Goal: Share content: Share content

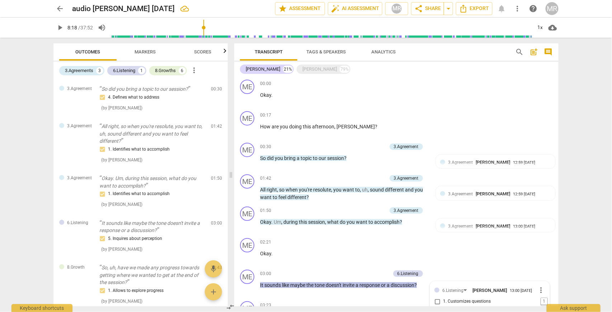
scroll to position [72, 0]
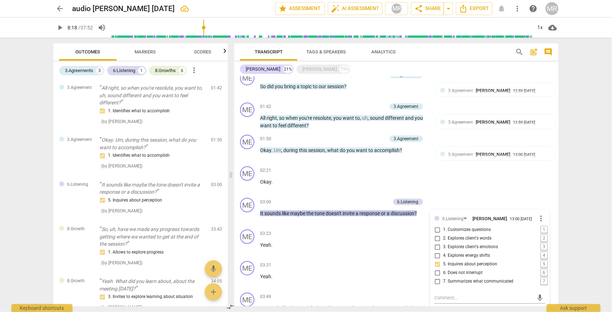
click at [60, 9] on span "arrow_back" at bounding box center [60, 8] width 9 height 9
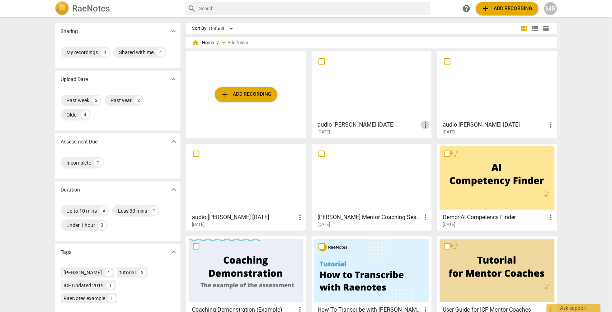
click at [425, 127] on span "more_vert" at bounding box center [425, 124] width 9 height 9
click at [358, 96] on div at bounding box center [306, 156] width 612 height 312
click at [356, 95] on div at bounding box center [371, 85] width 115 height 63
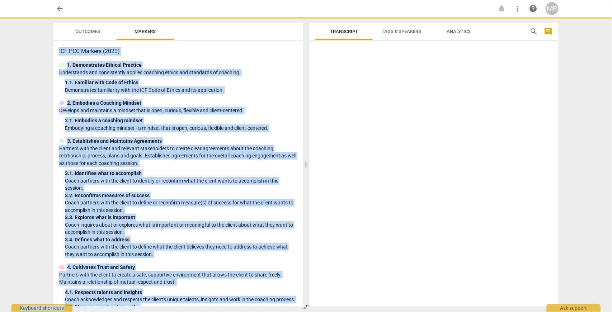
click at [356, 96] on div at bounding box center [433, 175] width 249 height 262
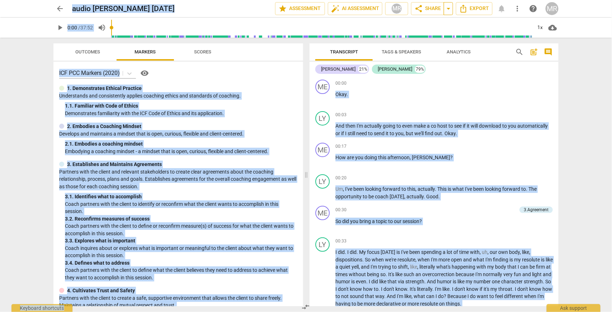
click at [447, 11] on span "arrow_drop_down" at bounding box center [448, 8] width 9 height 9
click at [426, 11] on span "share Share" at bounding box center [427, 8] width 27 height 9
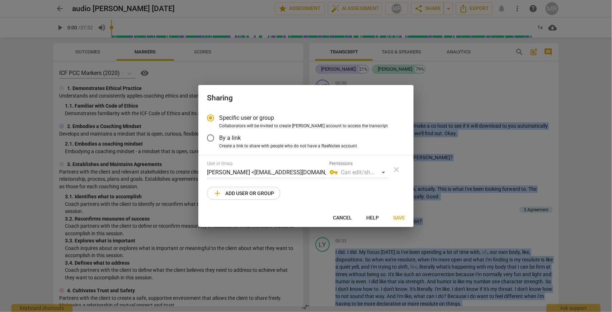
click at [240, 195] on span "add Add user or group" at bounding box center [243, 193] width 61 height 9
radio input "false"
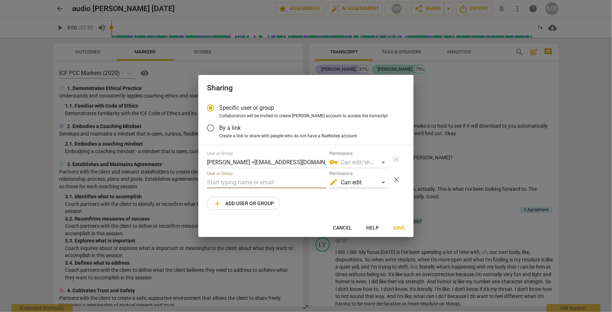
click at [232, 185] on input "text" at bounding box center [266, 182] width 119 height 11
drag, startPoint x: 224, startPoint y: 184, endPoint x: 201, endPoint y: 182, distance: 23.4
click at [201, 182] on div "Specific user or group Collaborators will be invited to create RaeNotes account…" at bounding box center [305, 158] width 215 height 119
type input "s"
paste input "[EMAIL_ADDRESS][DOMAIN_NAME]"
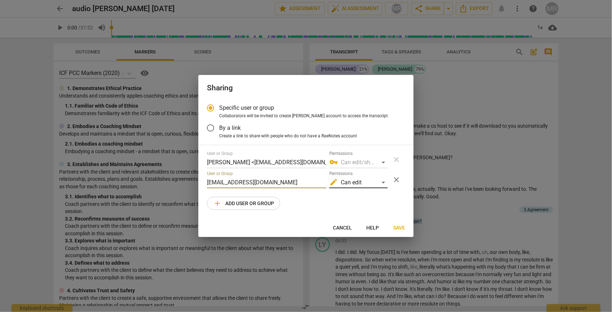
type input "[EMAIL_ADDRESS][DOMAIN_NAME]"
click at [383, 184] on div "edit Can edit" at bounding box center [358, 182] width 58 height 11
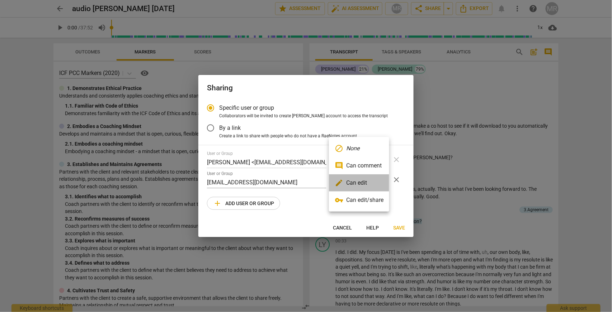
click at [367, 184] on li "edit Can edit" at bounding box center [359, 182] width 60 height 17
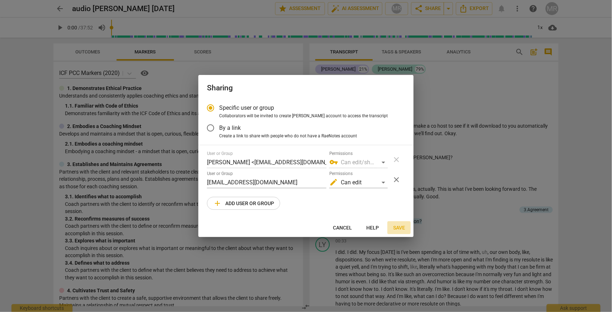
click at [400, 229] on span "Save" at bounding box center [399, 227] width 12 height 7
radio input "false"
type input "[PERSON_NAME] <[EMAIL_ADDRESS][DOMAIN_NAME]>"
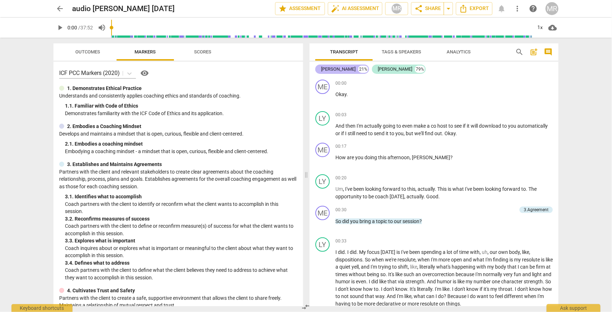
click at [325, 71] on div "[PERSON_NAME]" at bounding box center [338, 69] width 34 height 7
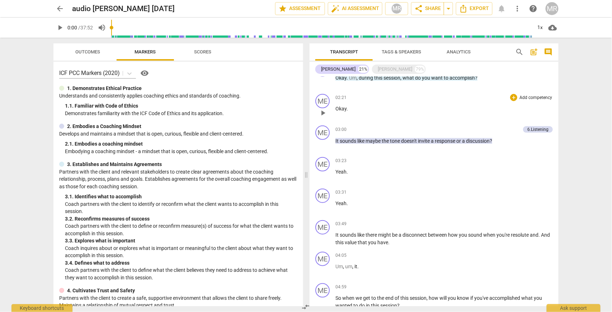
scroll to position [191, 0]
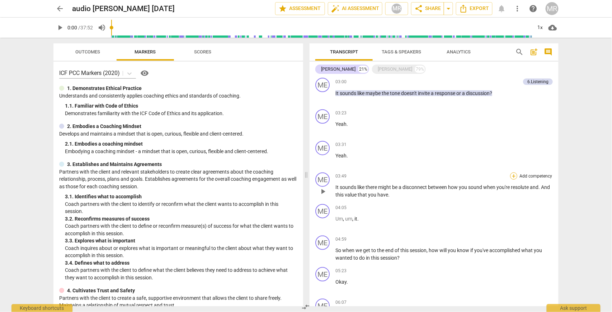
click at [512, 176] on div "+" at bounding box center [513, 175] width 7 height 7
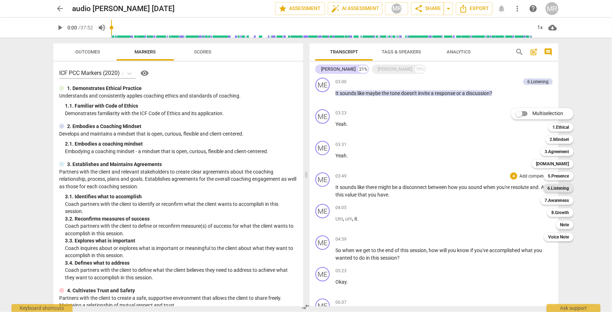
click at [565, 189] on b "6.Listening" at bounding box center [558, 188] width 22 height 9
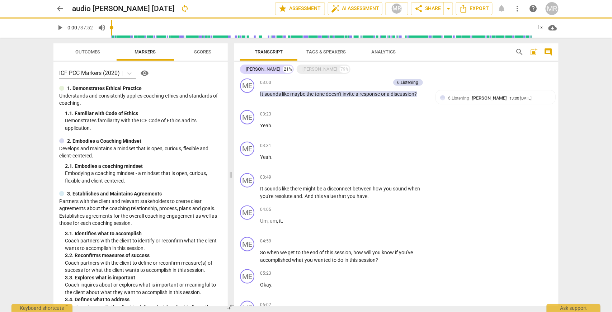
scroll to position [192, 0]
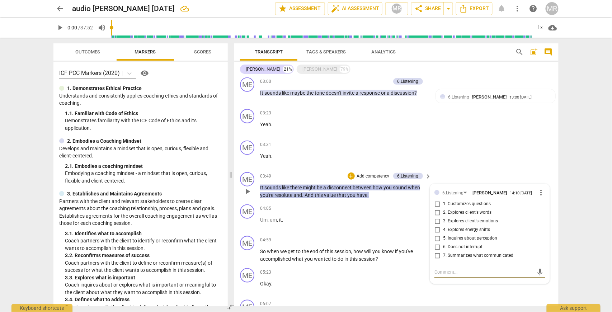
click at [437, 258] on input "7. Summarizes what communicated" at bounding box center [436, 255] width 11 height 9
checkbox input "true"
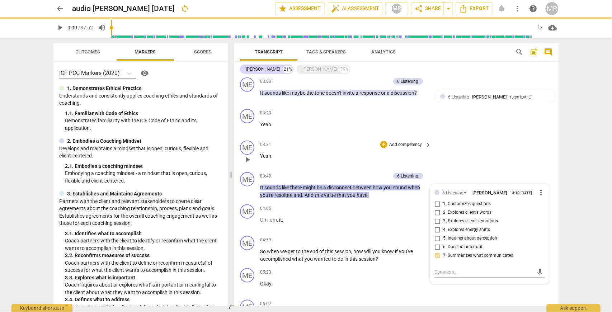
click at [539, 149] on div "ME play_arrow pause 03:31 + Add competency keyboard_arrow_right Yeah ." at bounding box center [396, 154] width 324 height 32
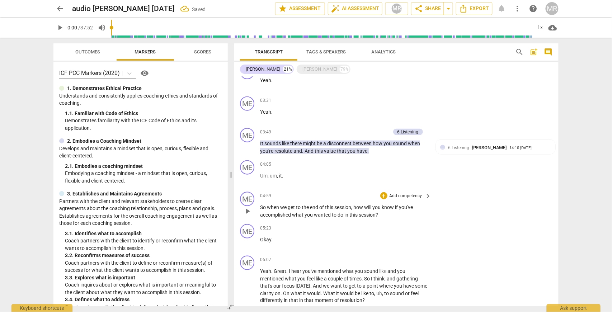
scroll to position [240, 0]
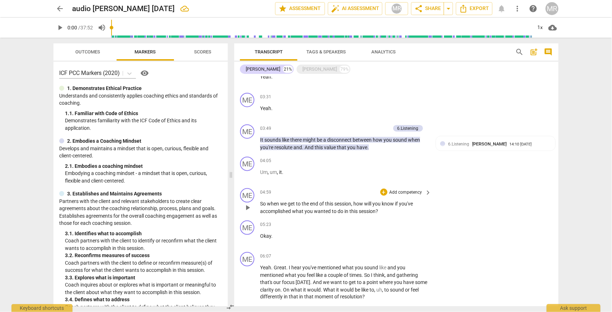
click at [427, 190] on span "keyboard_arrow_right" at bounding box center [428, 192] width 9 height 9
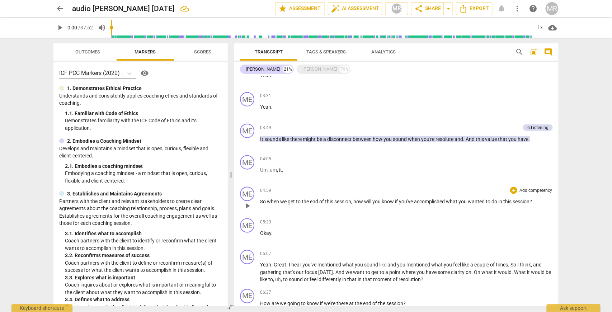
scroll to position [239, 0]
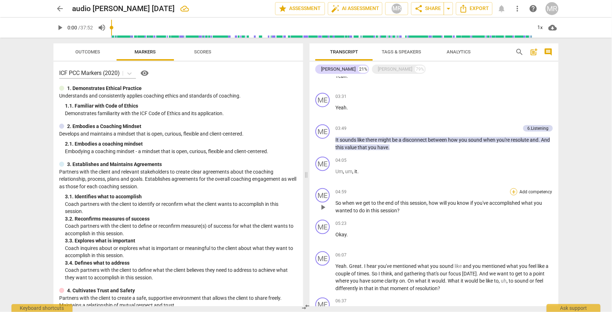
click at [511, 191] on div "+" at bounding box center [513, 191] width 7 height 7
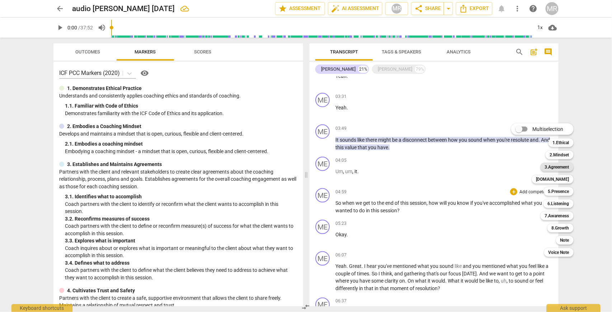
click at [560, 167] on b "3.Agreement" at bounding box center [557, 167] width 24 height 9
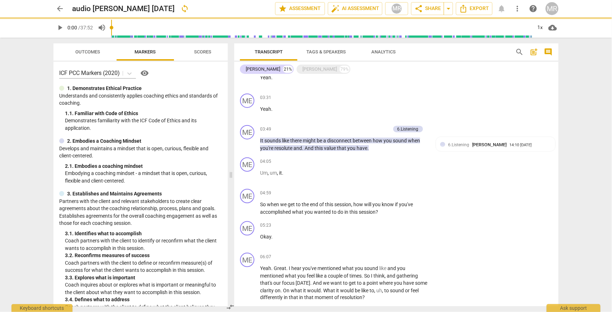
scroll to position [240, 0]
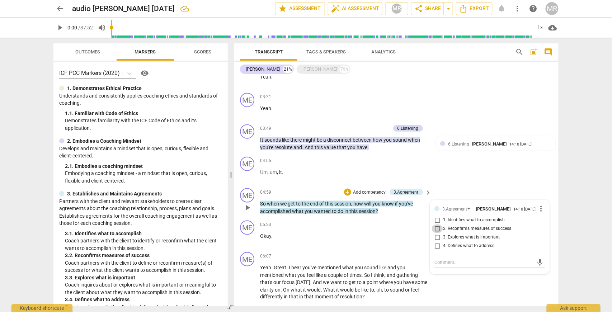
click at [435, 230] on input "2. Reconfirms measures of success" at bounding box center [436, 228] width 11 height 9
checkbox input "true"
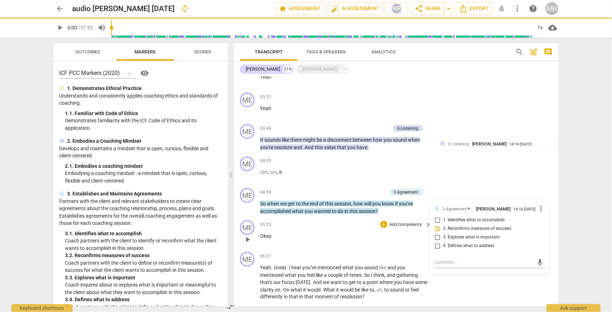
click at [369, 235] on p "Okay ." at bounding box center [344, 236] width 168 height 8
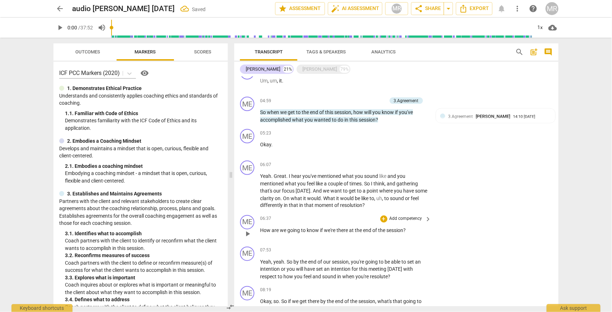
scroll to position [336, 0]
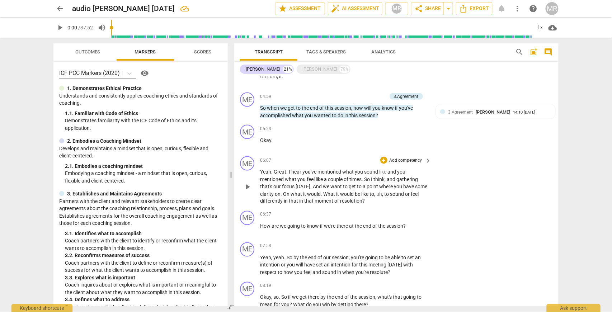
click at [426, 160] on span "keyboard_arrow_right" at bounding box center [428, 160] width 9 height 9
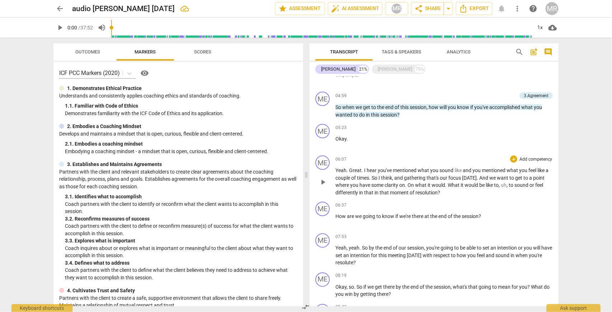
scroll to position [335, 0]
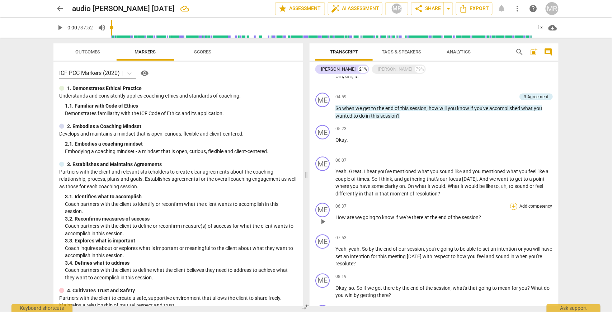
click at [513, 207] on div "+" at bounding box center [513, 206] width 7 height 7
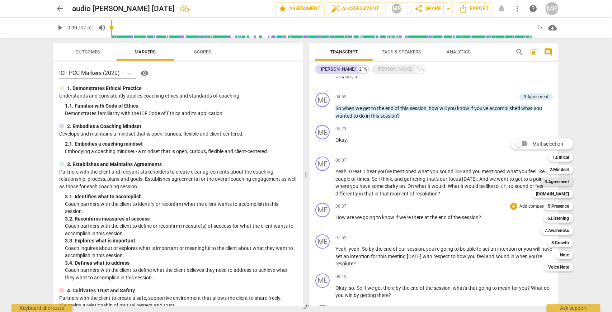
click at [564, 184] on b "3.Agreement" at bounding box center [557, 181] width 24 height 9
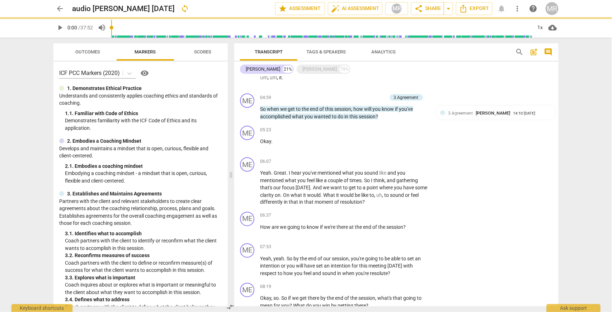
scroll to position [336, 0]
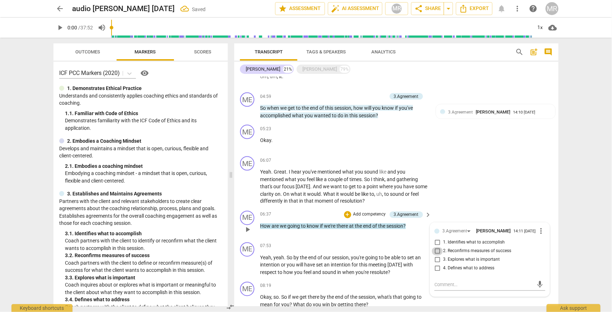
click at [436, 252] on input "2. Reconfirms measures of success" at bounding box center [436, 251] width 11 height 9
checkbox input "true"
click at [401, 242] on div "+ Add competency keyboard_arrow_right" at bounding box center [405, 246] width 53 height 8
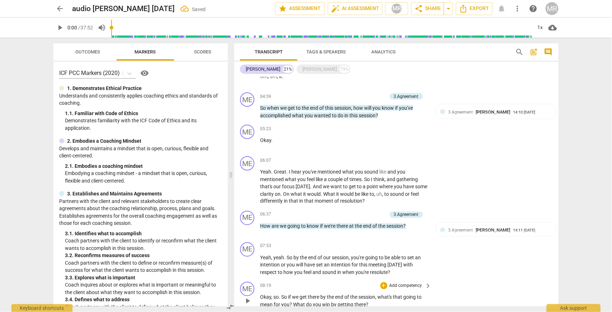
scroll to position [383, 0]
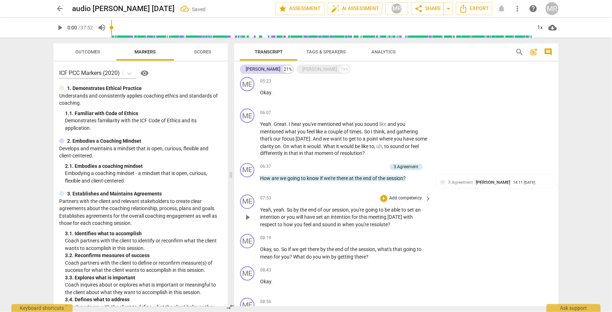
click at [410, 198] on p "Add competency" at bounding box center [406, 198] width 34 height 6
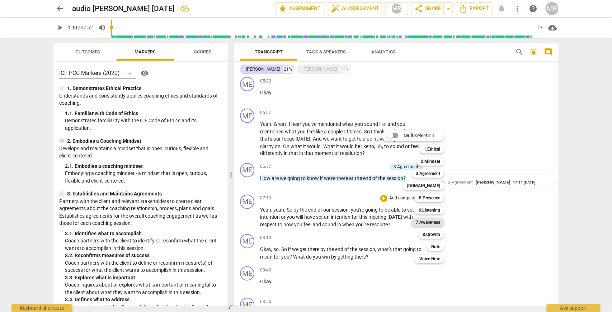
click at [434, 224] on b "7.Awareness" at bounding box center [428, 222] width 24 height 9
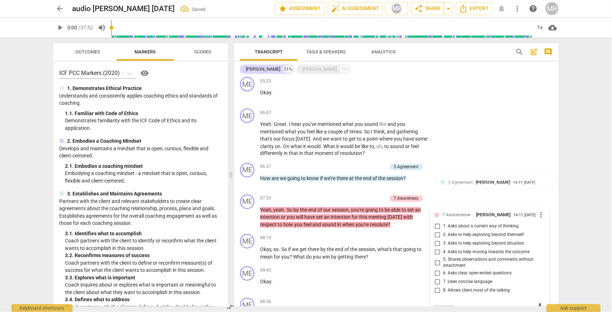
scroll to position [387, 0]
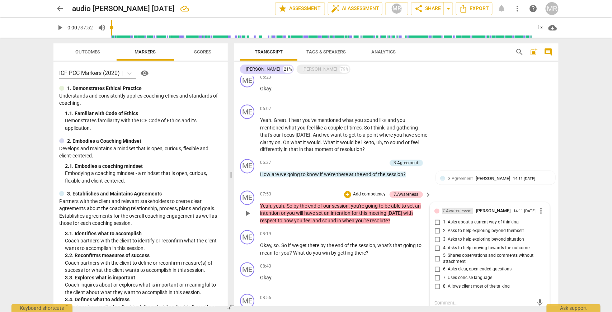
click at [466, 209] on div "7.Awareness" at bounding box center [457, 211] width 31 height 6
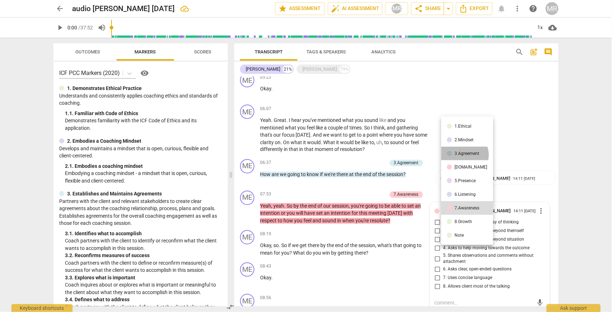
click at [464, 155] on div "3.Agreement" at bounding box center [467, 153] width 25 height 4
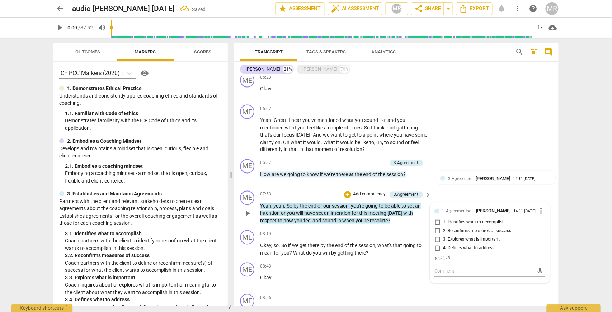
click at [436, 232] on input "2. Reconfirms measures of success" at bounding box center [436, 231] width 11 height 9
checkbox input "true"
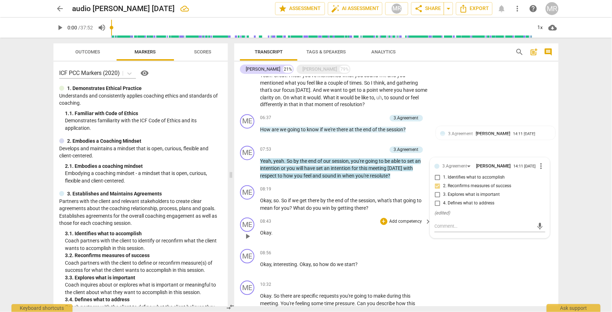
scroll to position [435, 0]
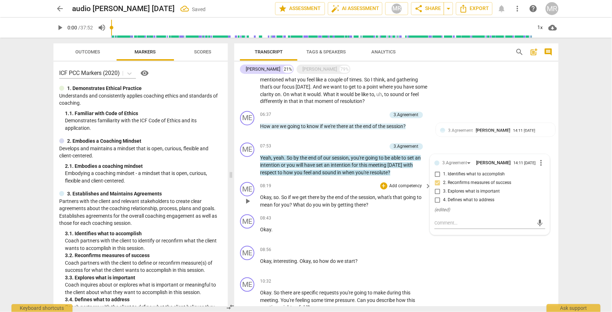
click at [409, 185] on p "Add competency" at bounding box center [406, 186] width 34 height 6
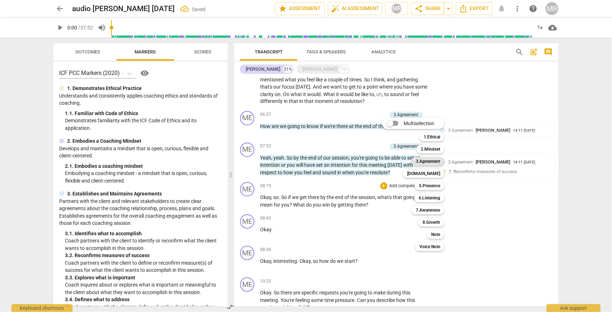
click at [434, 160] on b "3.Agreement" at bounding box center [428, 161] width 24 height 9
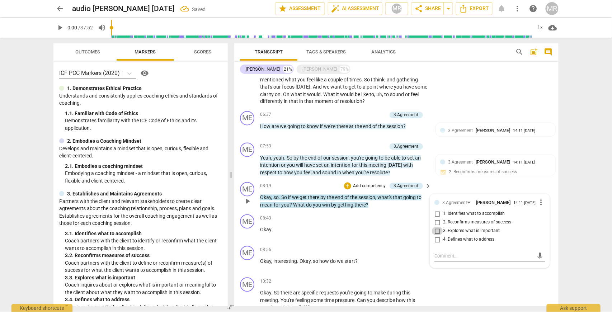
click at [436, 233] on input "3. Explores what is important" at bounding box center [436, 231] width 11 height 9
checkbox input "true"
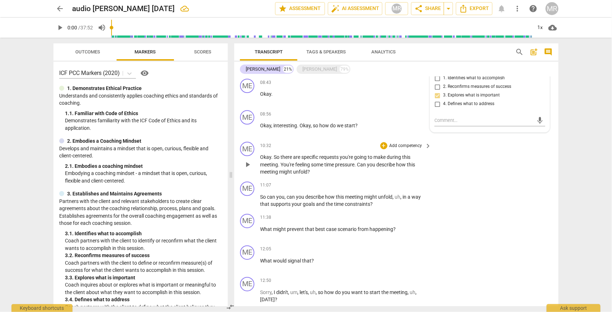
scroll to position [579, 0]
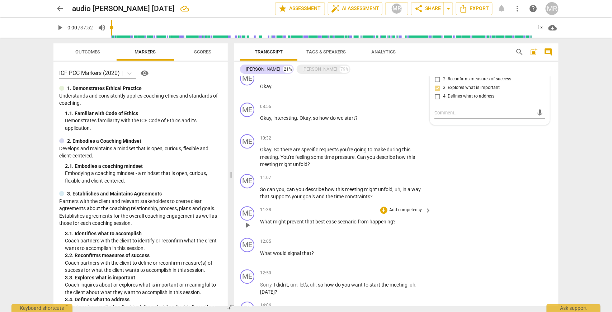
click at [415, 209] on p "Add competency" at bounding box center [406, 210] width 34 height 6
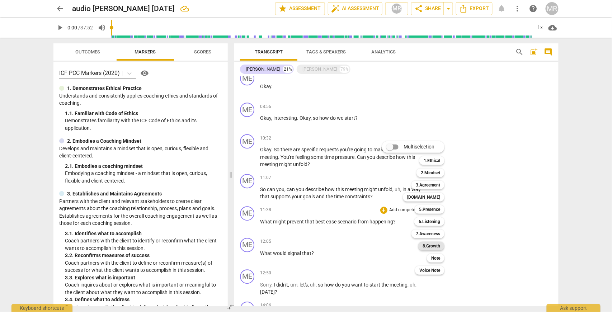
click at [433, 246] on b "8.Growth" at bounding box center [431, 246] width 18 height 9
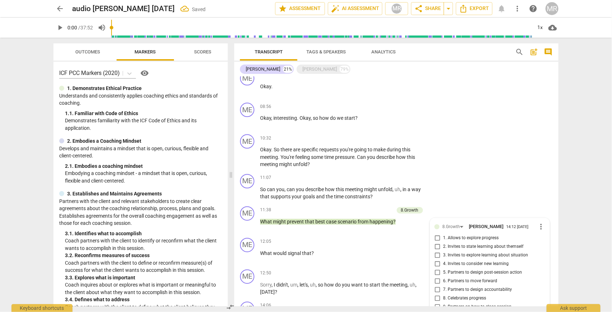
scroll to position [708, 0]
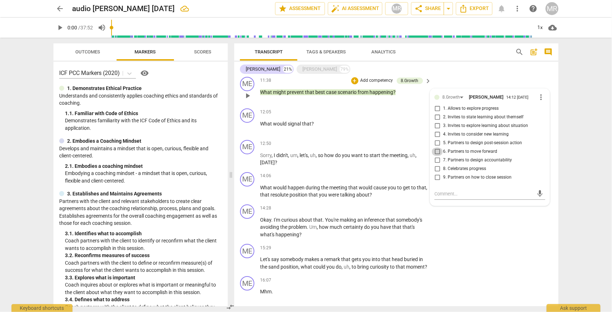
click at [437, 150] on input "6. Partners to move forward" at bounding box center [436, 151] width 11 height 9
checkbox input "true"
click at [405, 143] on p "Add competency" at bounding box center [406, 144] width 34 height 6
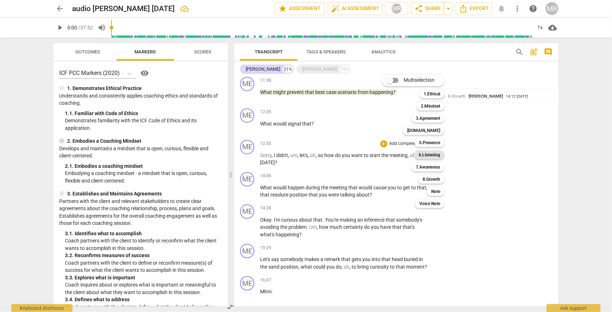
click at [426, 155] on b "6.Listening" at bounding box center [429, 155] width 22 height 9
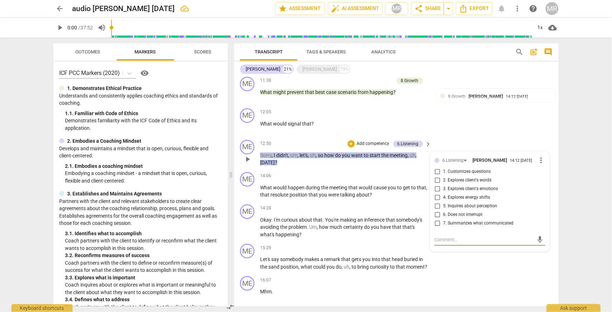
click at [437, 223] on input "7. Summarizes what communicated" at bounding box center [436, 223] width 11 height 9
checkbox input "true"
click at [436, 181] on input "2. Explores client's words" at bounding box center [436, 180] width 11 height 9
checkbox input "true"
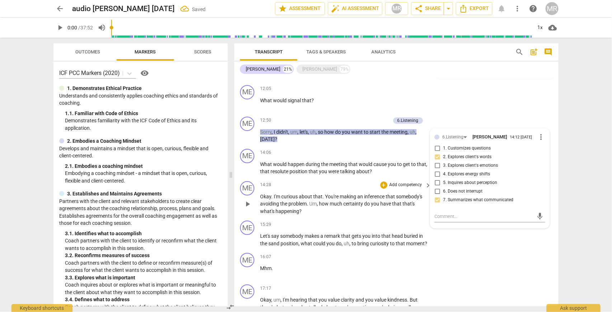
scroll to position [732, 0]
click at [404, 151] on p "Add competency" at bounding box center [406, 152] width 34 height 6
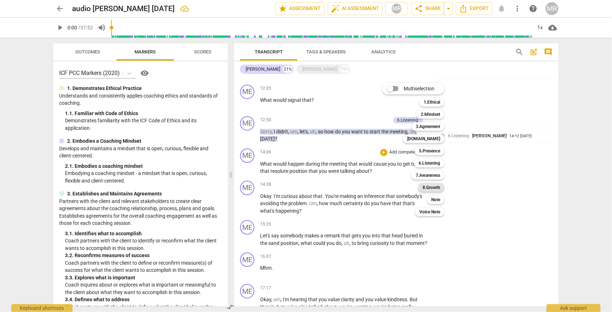
click at [435, 187] on b "8.Growth" at bounding box center [431, 187] width 18 height 9
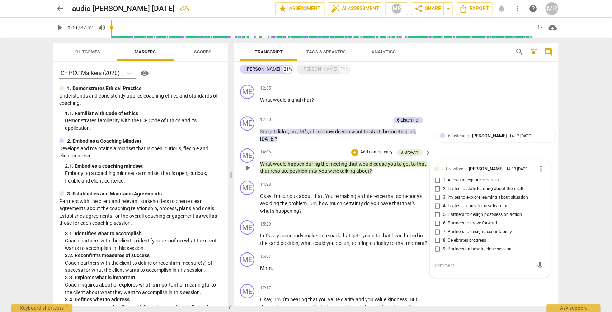
click at [437, 212] on input "5. Partners to design post-session action" at bounding box center [436, 214] width 11 height 9
checkbox input "true"
click at [408, 183] on p "Add competency" at bounding box center [406, 184] width 34 height 6
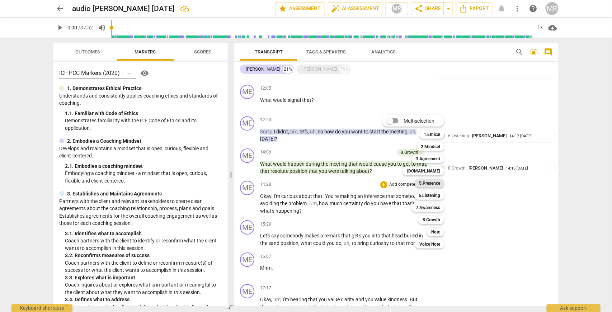
click at [435, 182] on b "5.Presence" at bounding box center [429, 183] width 21 height 9
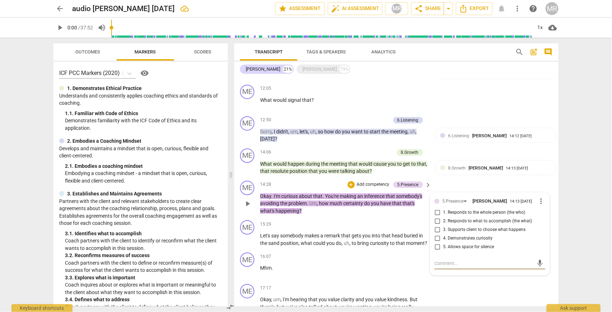
click at [436, 238] on input "4. Demonstrates curiosity" at bounding box center [436, 238] width 11 height 9
checkbox input "true"
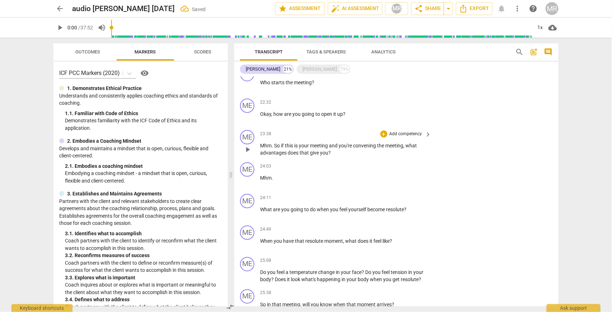
scroll to position [1234, 0]
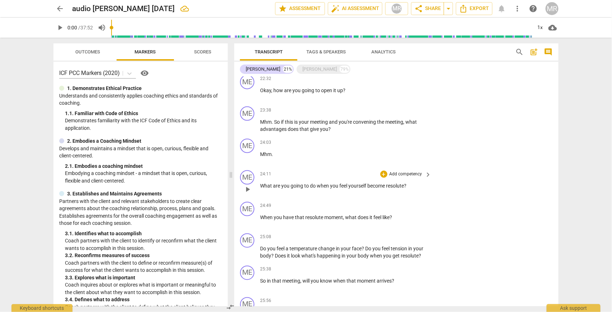
click at [411, 177] on p "Add competency" at bounding box center [406, 174] width 34 height 6
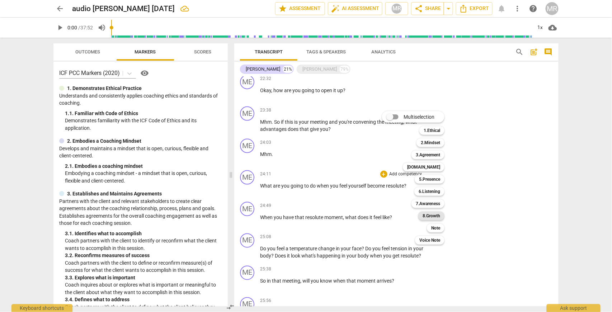
click at [435, 214] on b "8.Growth" at bounding box center [431, 216] width 18 height 9
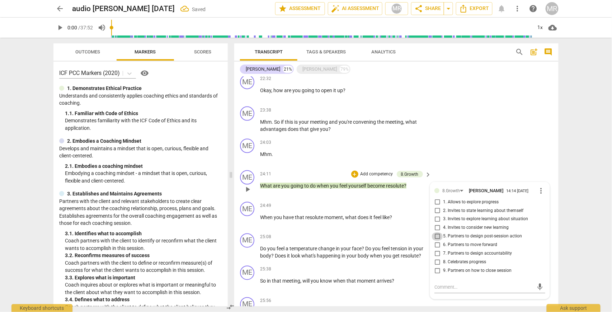
click at [435, 240] on input "5. Partners to design post-session action" at bounding box center [436, 236] width 11 height 9
checkbox input "true"
click at [408, 209] on p "Add competency" at bounding box center [406, 206] width 34 height 6
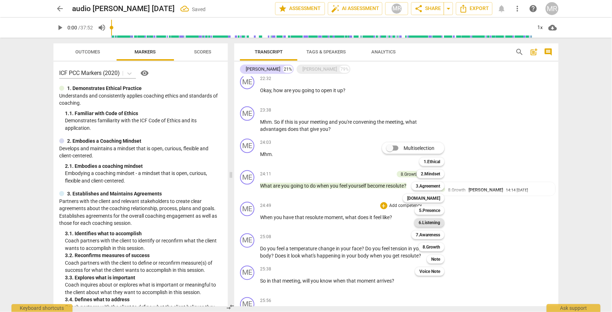
click at [430, 222] on b "6.Listening" at bounding box center [429, 222] width 22 height 9
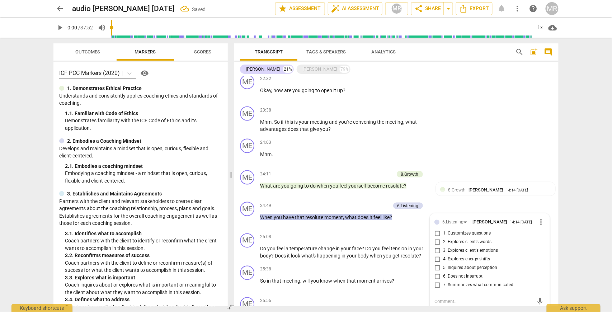
scroll to position [1238, 0]
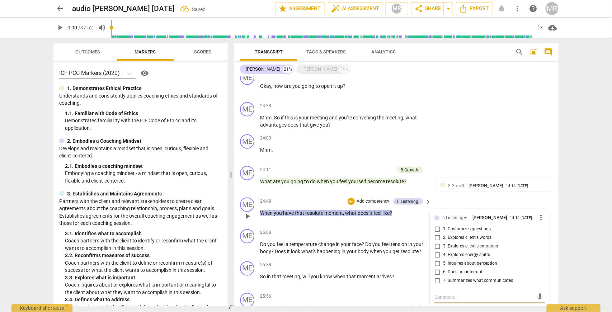
click at [436, 251] on input "3. Explores client's emotions" at bounding box center [436, 246] width 11 height 9
checkbox input "true"
click at [406, 236] on p "Add competency" at bounding box center [406, 233] width 34 height 6
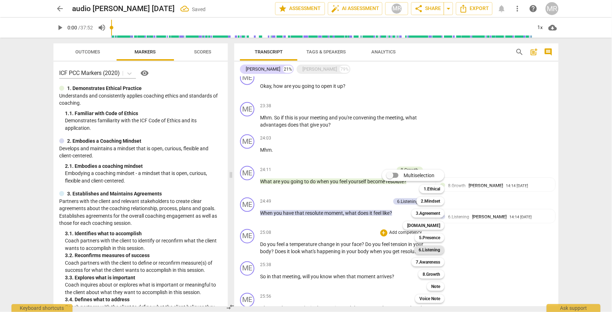
click at [428, 250] on b "6.Listening" at bounding box center [429, 250] width 22 height 9
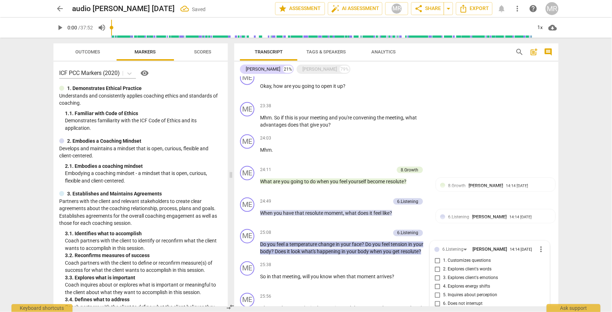
scroll to position [1381, 0]
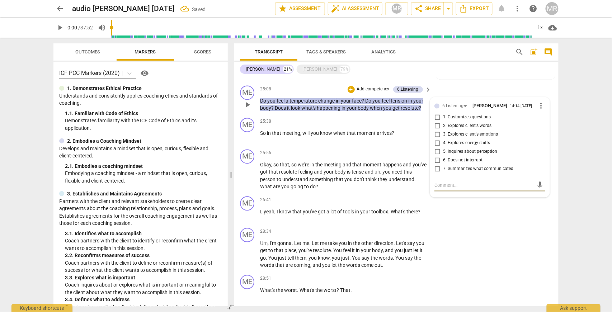
click at [436, 139] on input "3. Explores client's emotions" at bounding box center [436, 135] width 11 height 9
checkbox input "true"
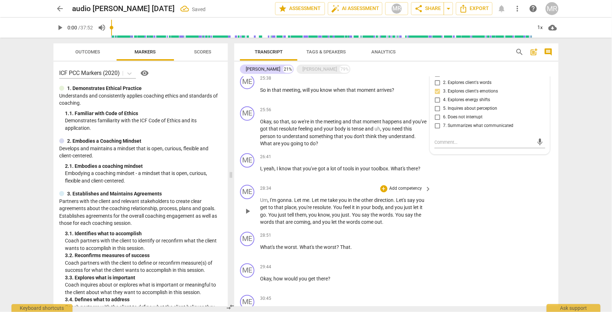
scroll to position [1429, 0]
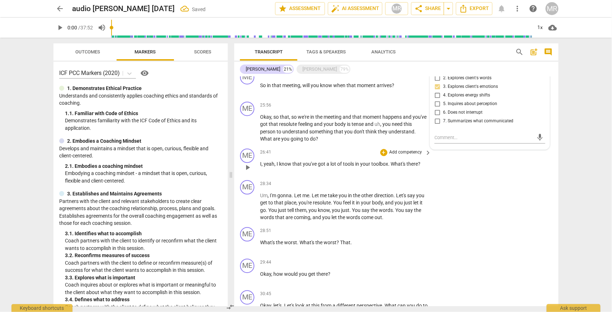
click at [408, 156] on p "Add competency" at bounding box center [406, 153] width 34 height 6
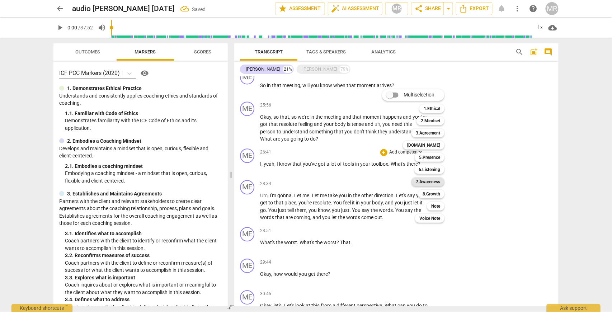
click at [432, 182] on b "7.Awareness" at bounding box center [428, 181] width 24 height 9
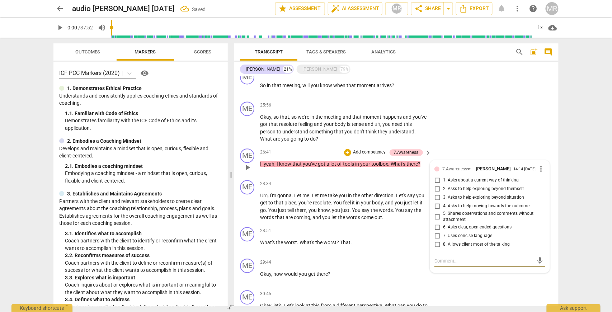
click at [436, 221] on input "5. Shares observations and comments without attachment" at bounding box center [436, 217] width 11 height 9
checkbox input "true"
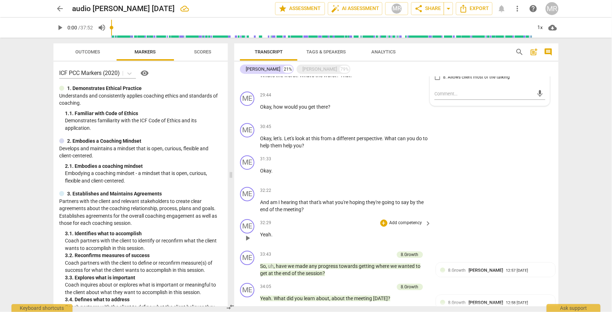
scroll to position [1621, 0]
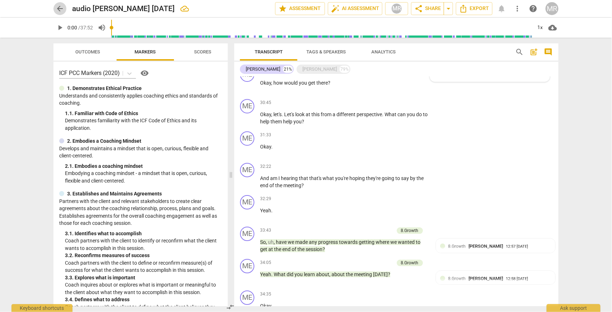
click at [58, 7] on span "arrow_back" at bounding box center [60, 8] width 9 height 9
